Goal: Transaction & Acquisition: Download file/media

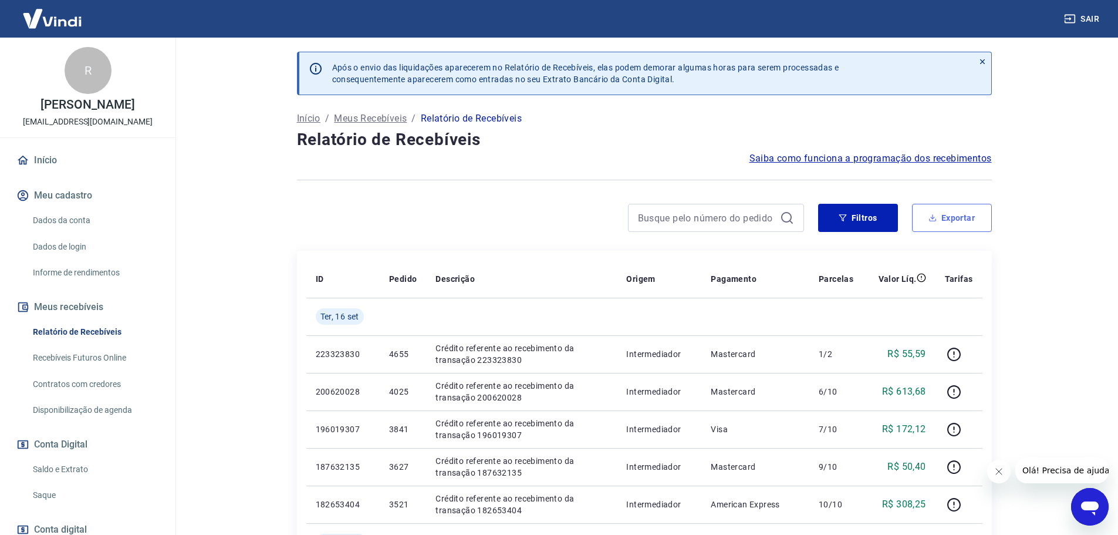
click at [963, 221] on button "Exportar" at bounding box center [952, 218] width 80 height 28
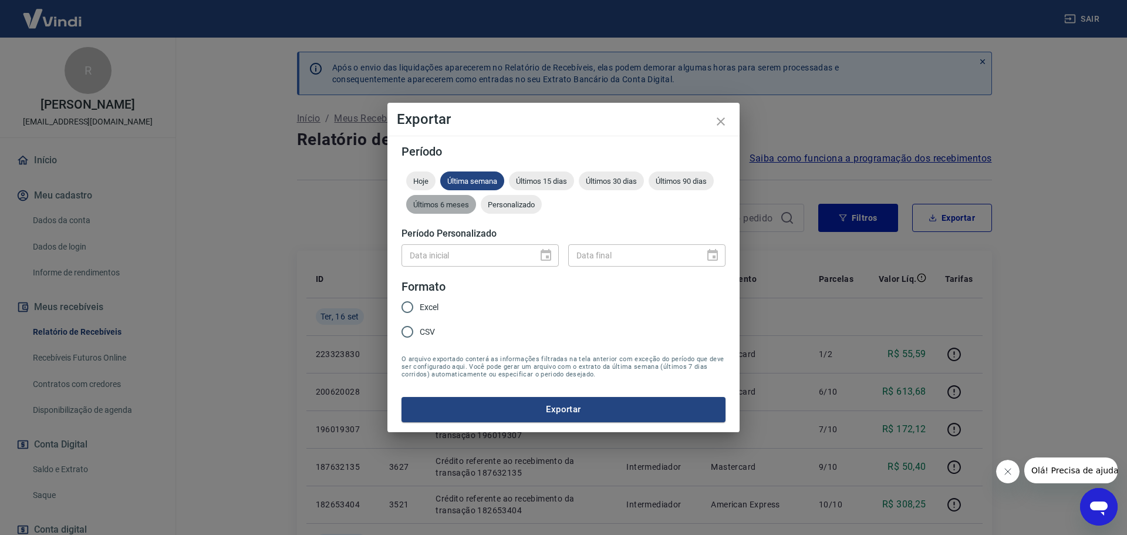
click at [460, 207] on span "Últimos 6 meses" at bounding box center [441, 204] width 70 height 9
click at [403, 309] on input "Excel" at bounding box center [407, 307] width 25 height 25
radio input "true"
click at [530, 411] on button "Exportar" at bounding box center [563, 409] width 324 height 25
